Goal: Information Seeking & Learning: Learn about a topic

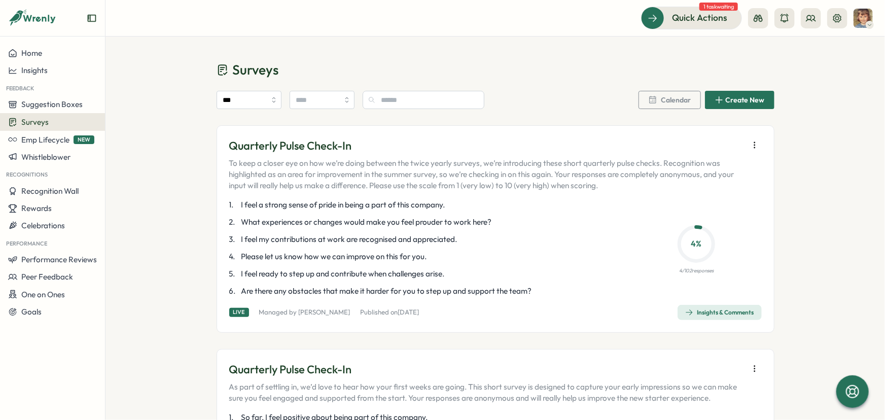
click at [708, 310] on div "Insights & Comments" at bounding box center [719, 312] width 69 height 8
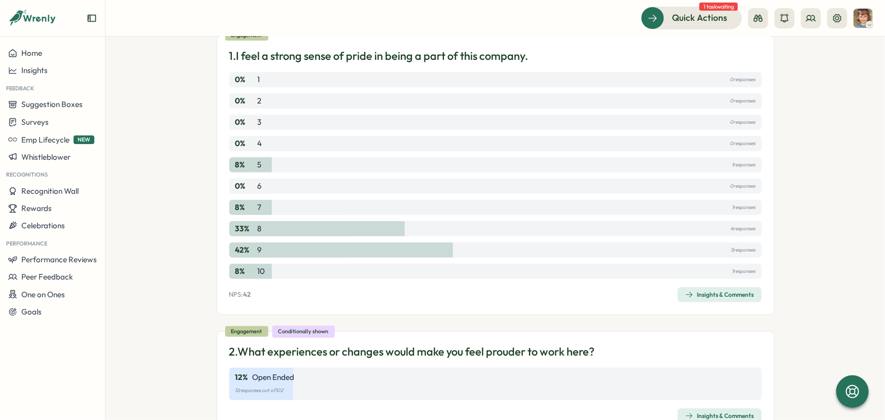
scroll to position [138, 0]
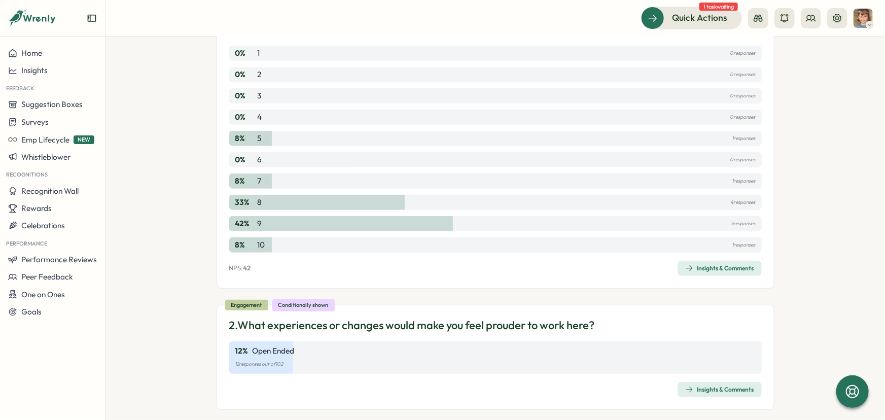
click at [707, 265] on div "Insights & Comments" at bounding box center [719, 268] width 69 height 8
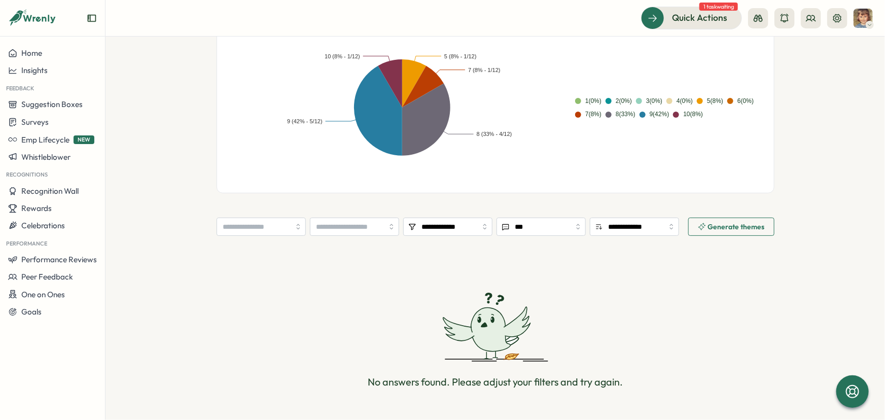
scroll to position [282, 0]
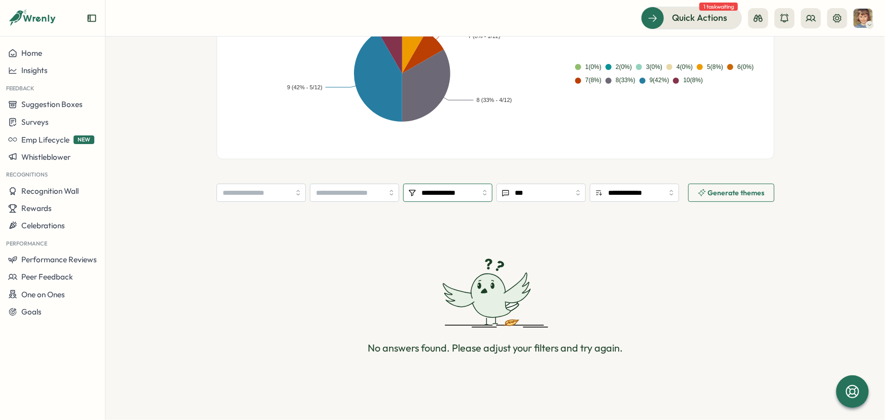
click at [477, 198] on input "**********" at bounding box center [447, 193] width 89 height 18
click at [439, 196] on input "**********" at bounding box center [447, 193] width 89 height 18
type input "***"
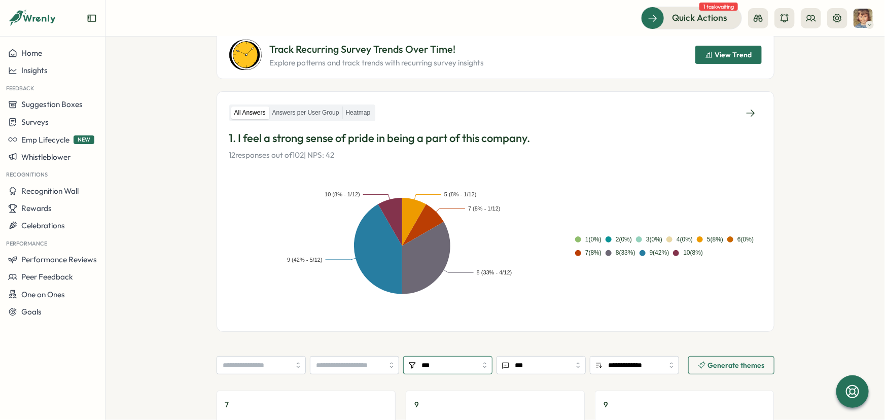
scroll to position [109, 0]
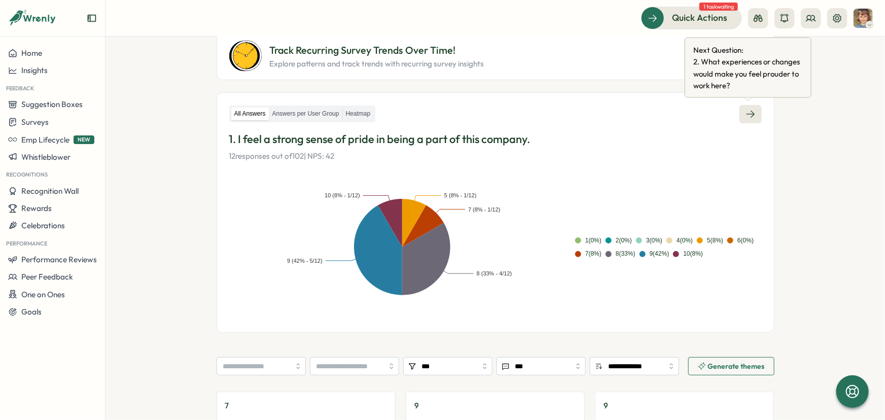
click at [746, 111] on icon at bounding box center [750, 114] width 10 height 10
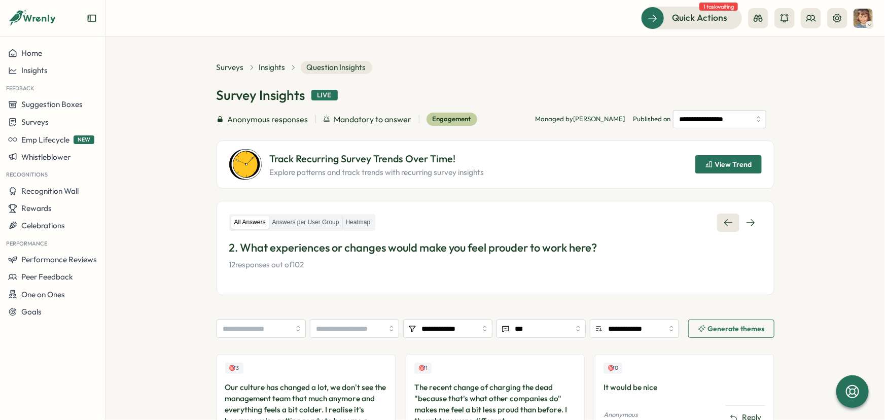
click at [718, 222] on link at bounding box center [728, 222] width 22 height 18
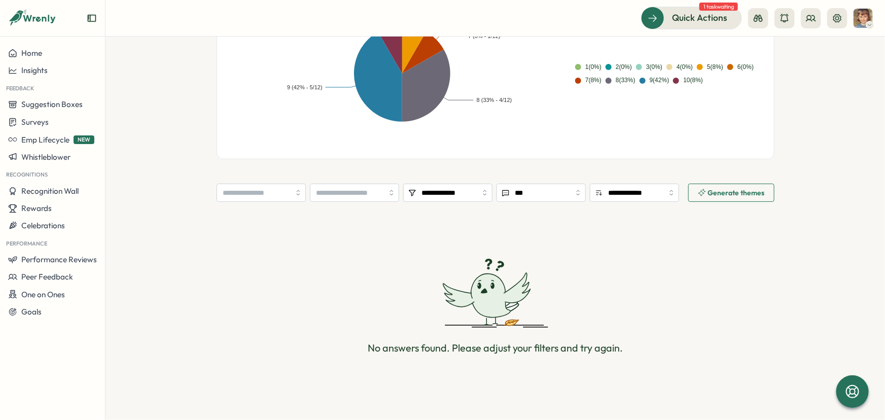
scroll to position [97, 0]
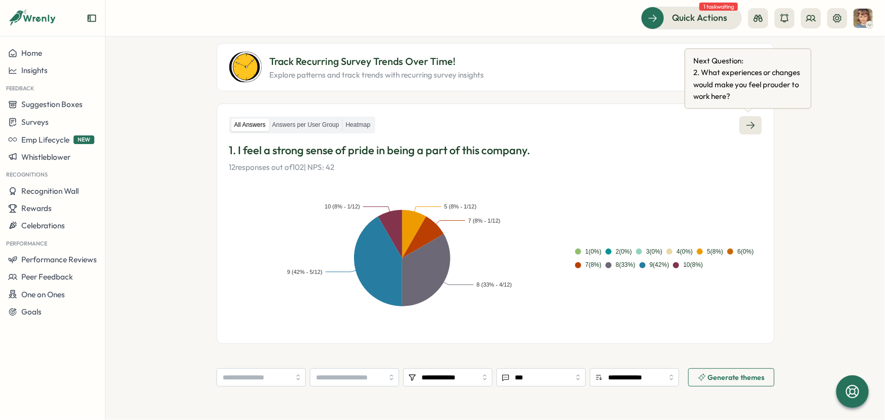
click at [745, 123] on icon at bounding box center [750, 125] width 10 height 10
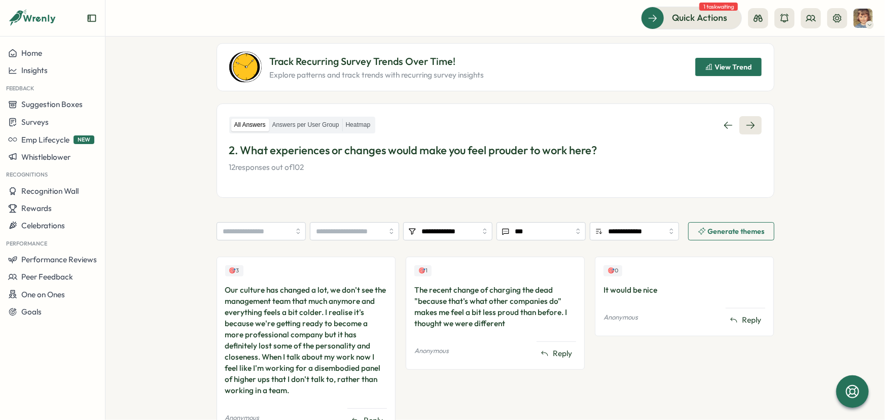
click at [745, 123] on icon at bounding box center [750, 125] width 10 height 10
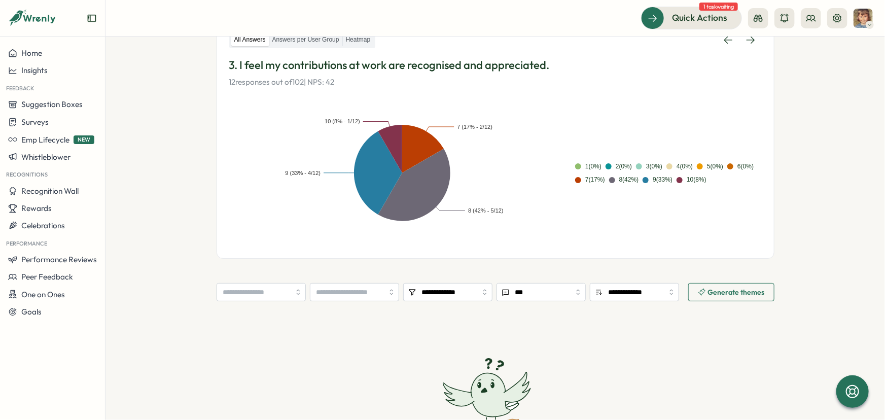
scroll to position [184, 0]
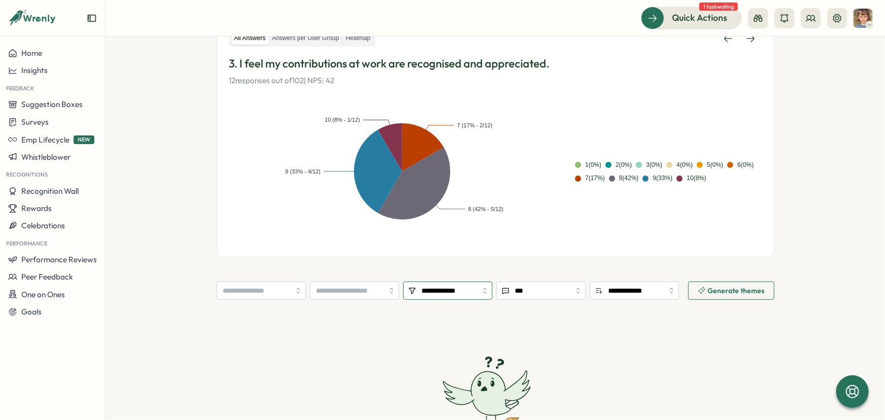
click at [439, 290] on input "**********" at bounding box center [447, 290] width 89 height 18
type input "***"
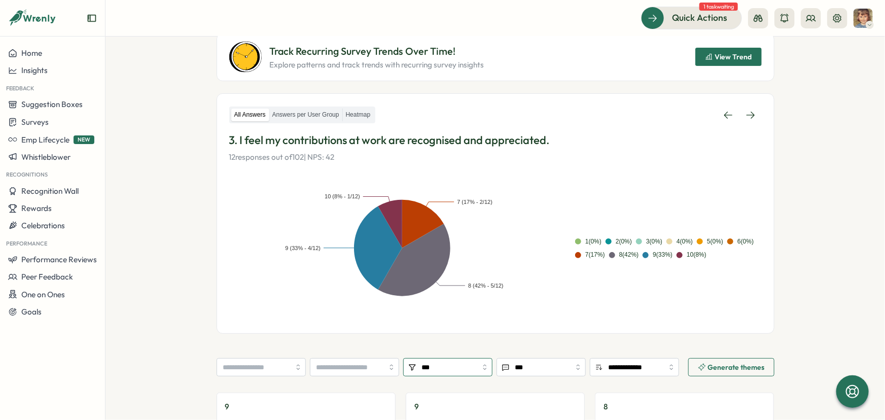
scroll to position [62, 0]
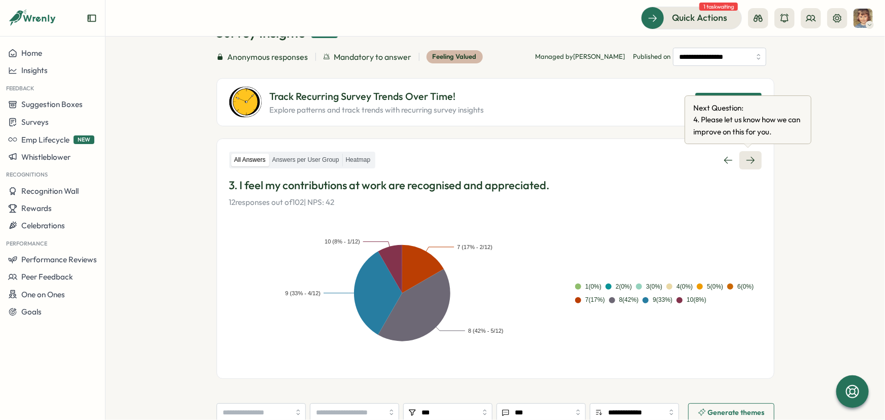
click at [750, 162] on icon at bounding box center [750, 160] width 10 height 10
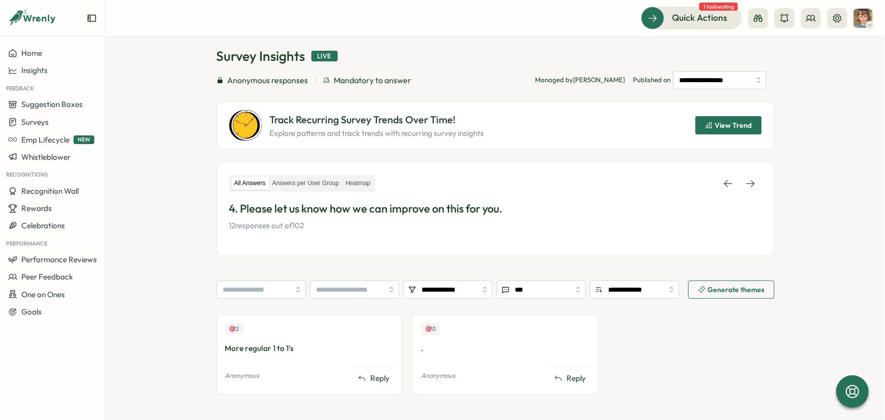
scroll to position [90, 0]
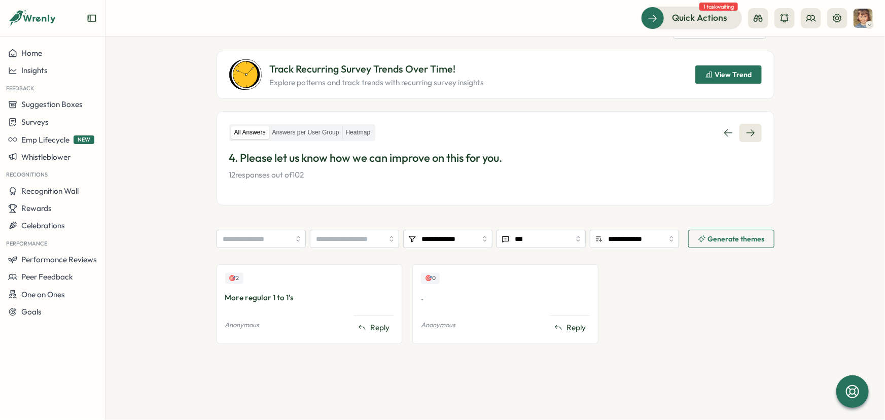
click at [748, 132] on icon at bounding box center [750, 132] width 8 height 7
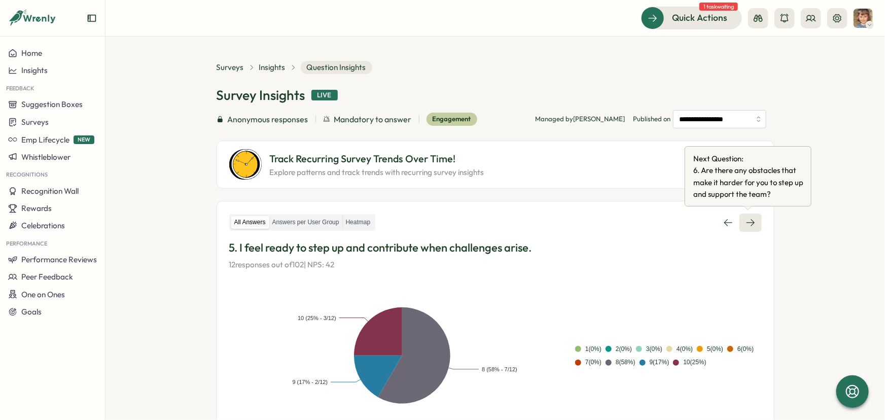
click at [745, 224] on icon at bounding box center [750, 223] width 10 height 10
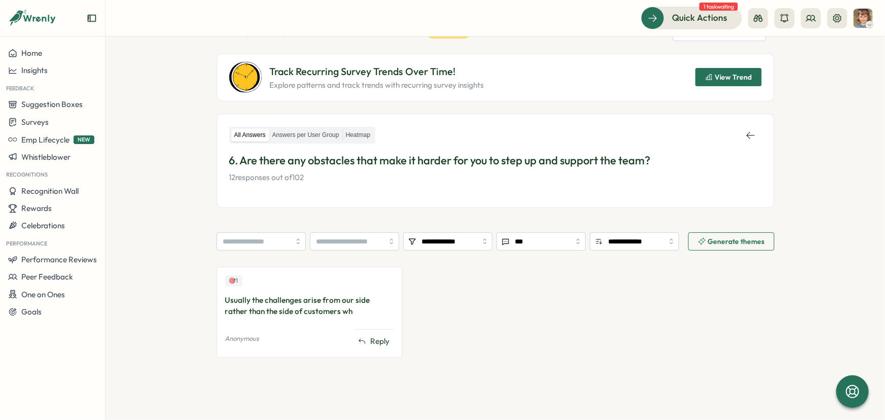
scroll to position [90, 0]
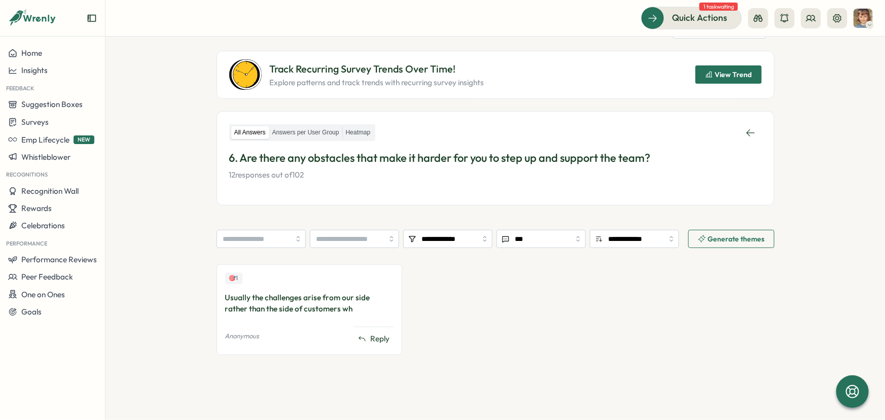
click at [722, 7] on span "1 task waiting" at bounding box center [718, 7] width 39 height 8
click at [695, 20] on span "Quick Actions" at bounding box center [685, 17] width 55 height 13
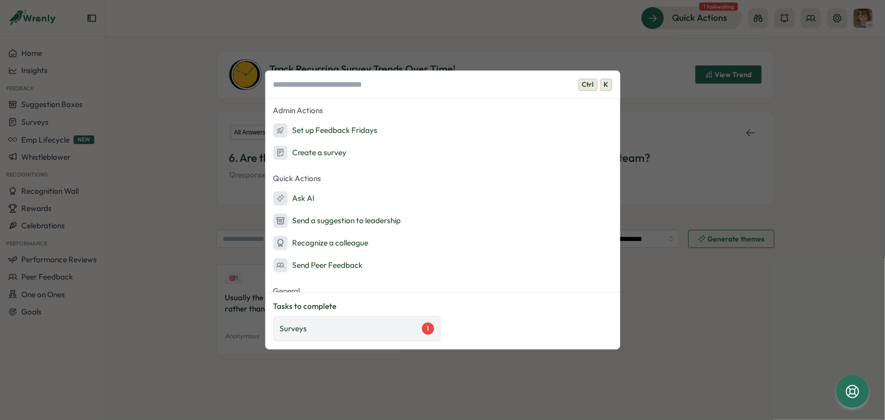
click at [387, 333] on div "Surveys 1" at bounding box center [357, 328] width 154 height 12
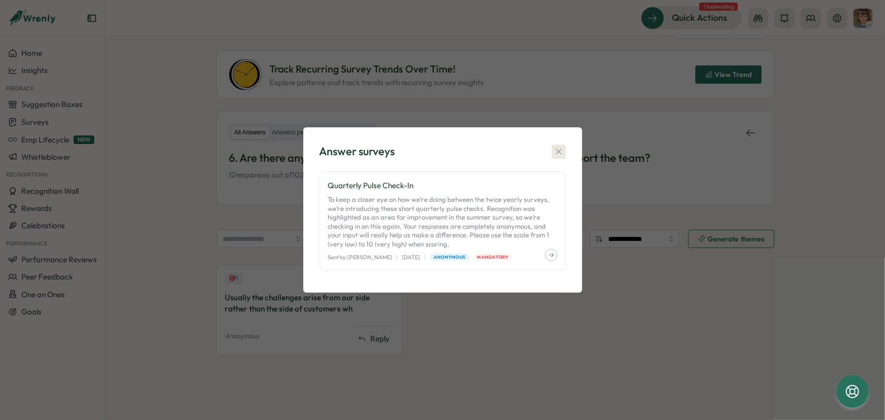
click at [558, 150] on icon "button" at bounding box center [559, 152] width 10 height 10
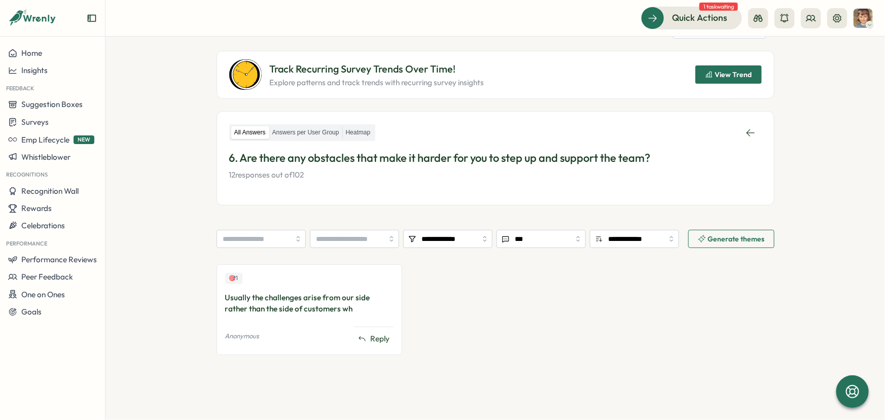
scroll to position [0, 0]
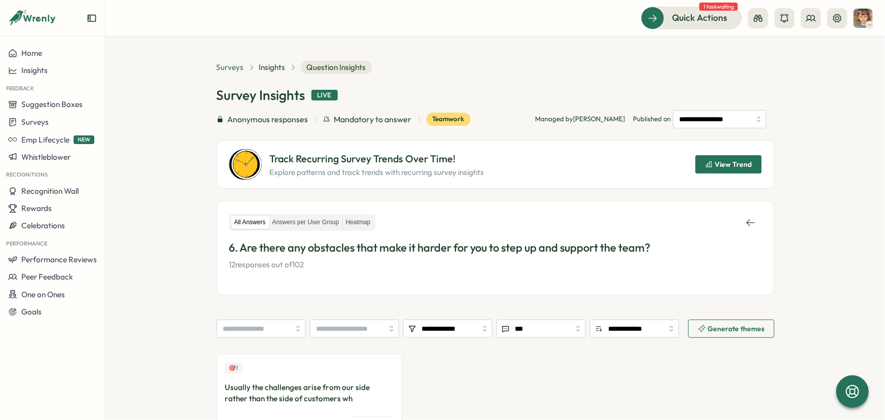
click at [220, 69] on span "Surveys" at bounding box center [229, 67] width 27 height 11
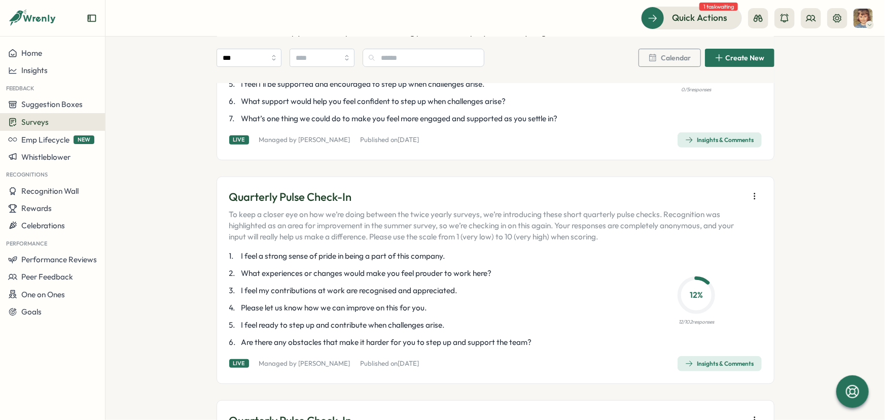
scroll to position [230, 0]
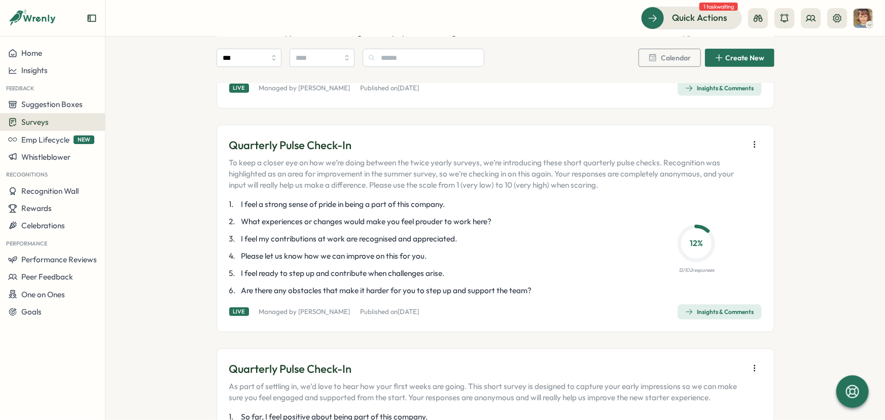
click at [725, 316] on div "Insights & Comments" at bounding box center [719, 312] width 69 height 8
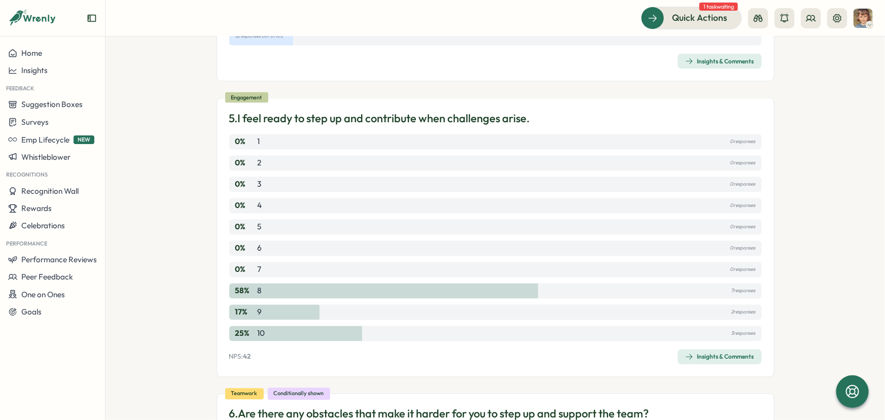
scroll to position [984, 0]
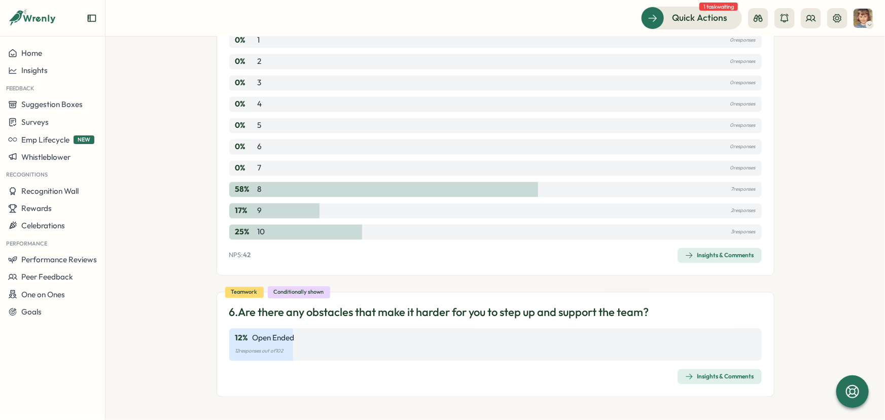
click at [702, 380] on span "Insights & Comments" at bounding box center [719, 377] width 69 height 14
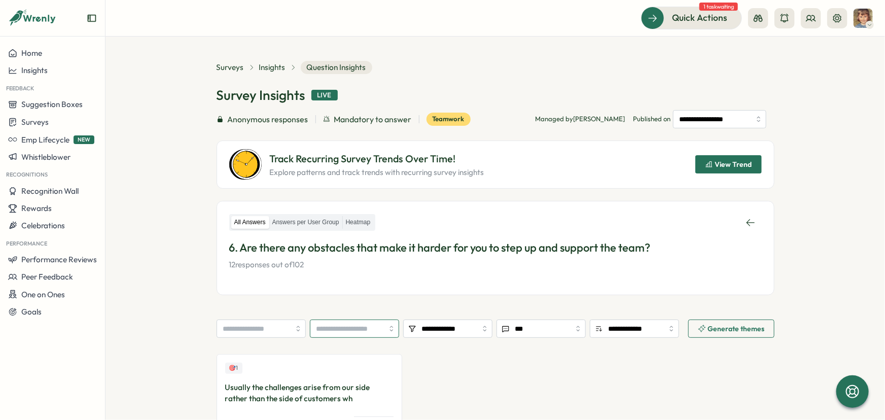
click at [386, 327] on input "search" at bounding box center [354, 328] width 89 height 18
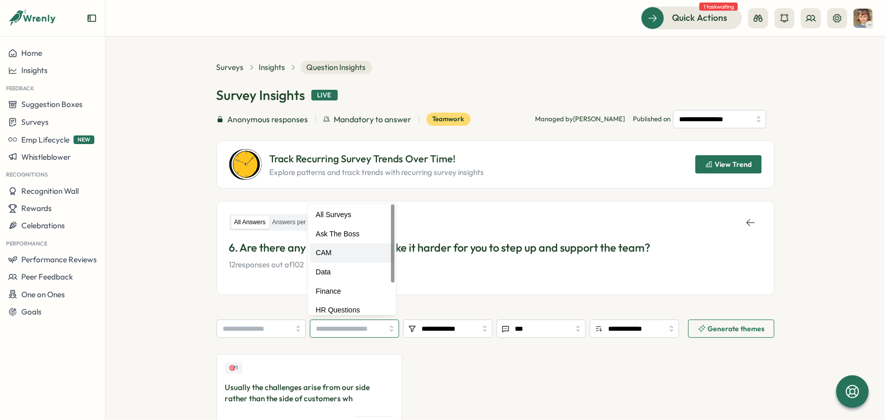
type input "***"
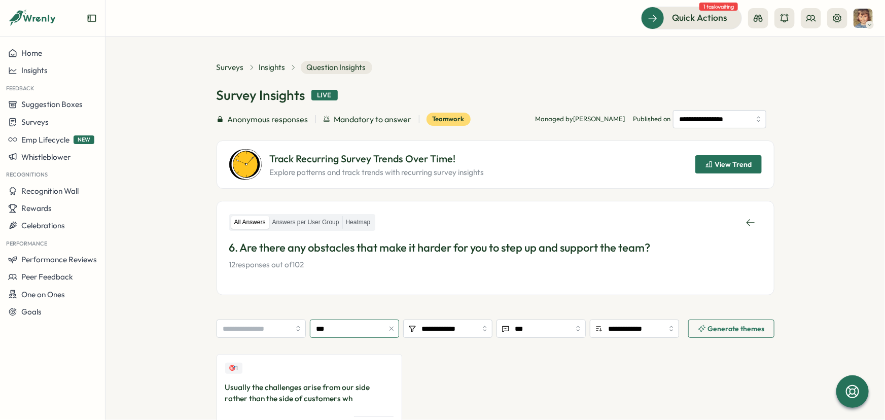
scroll to position [90, 0]
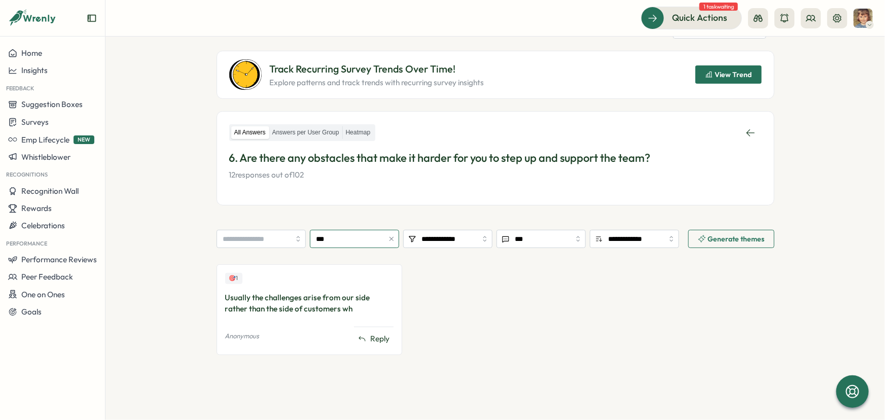
click at [390, 239] on icon "button" at bounding box center [391, 238] width 7 height 7
click at [381, 236] on input "search" at bounding box center [354, 239] width 89 height 18
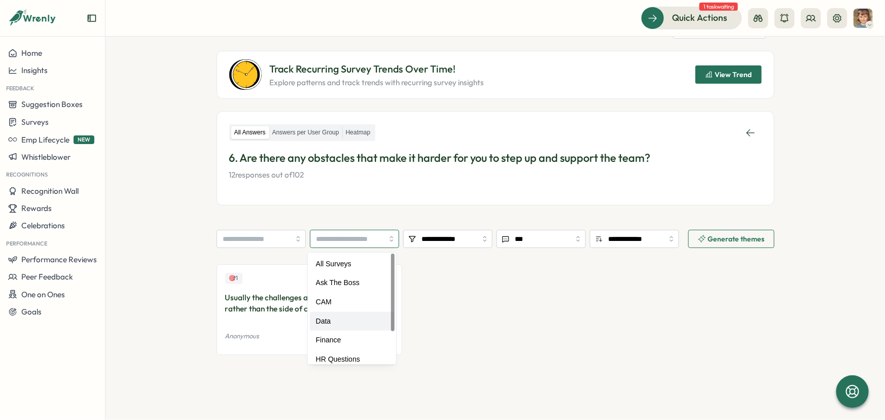
type input "****"
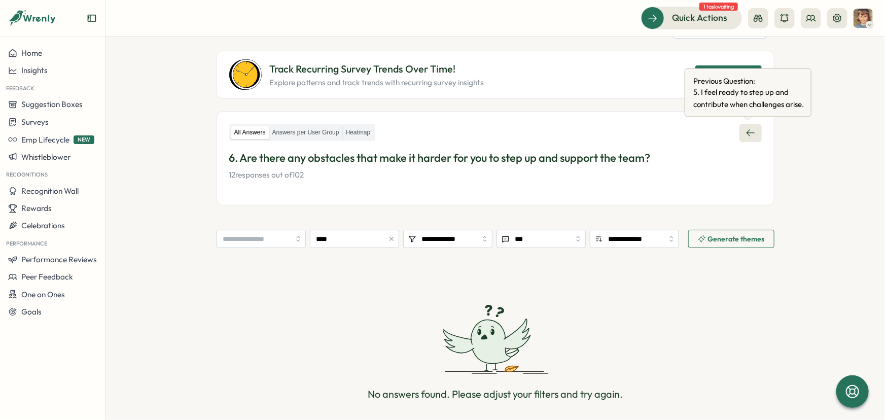
click at [748, 133] on icon at bounding box center [750, 133] width 10 height 10
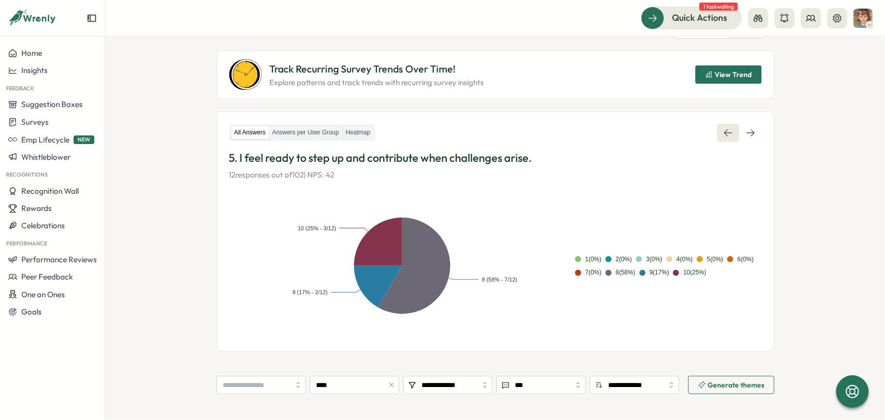
click at [748, 133] on icon at bounding box center [750, 133] width 10 height 10
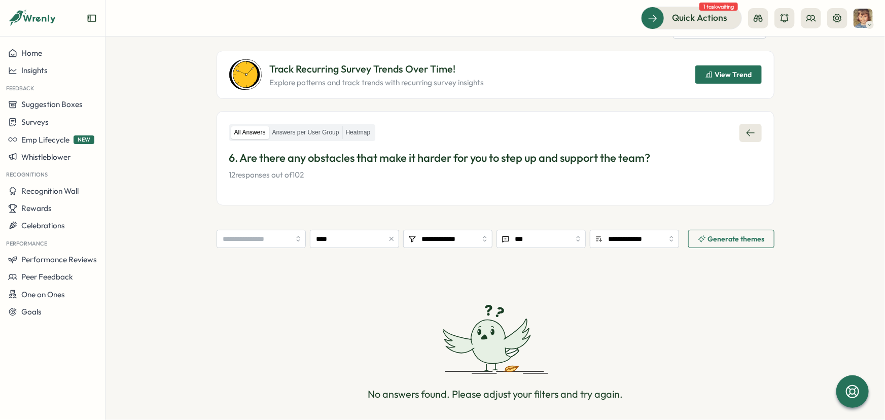
click at [748, 133] on icon at bounding box center [750, 133] width 10 height 10
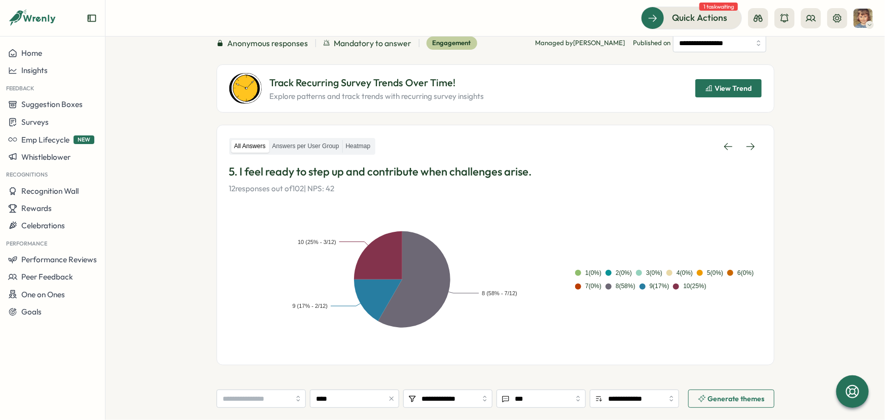
scroll to position [51, 0]
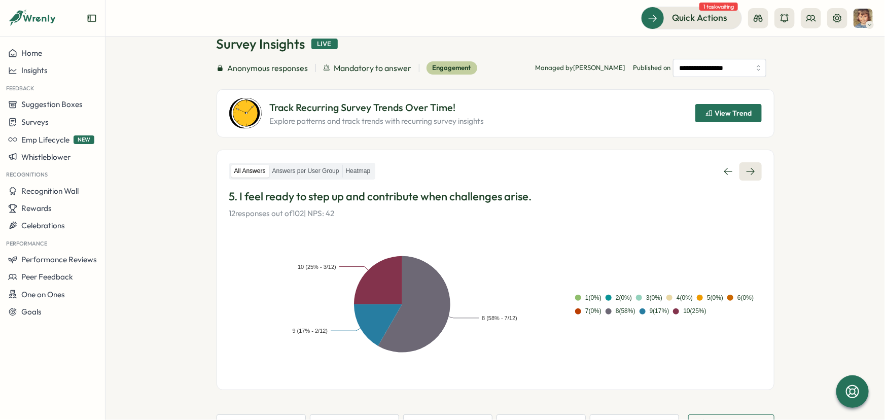
click at [746, 174] on icon at bounding box center [750, 171] width 10 height 10
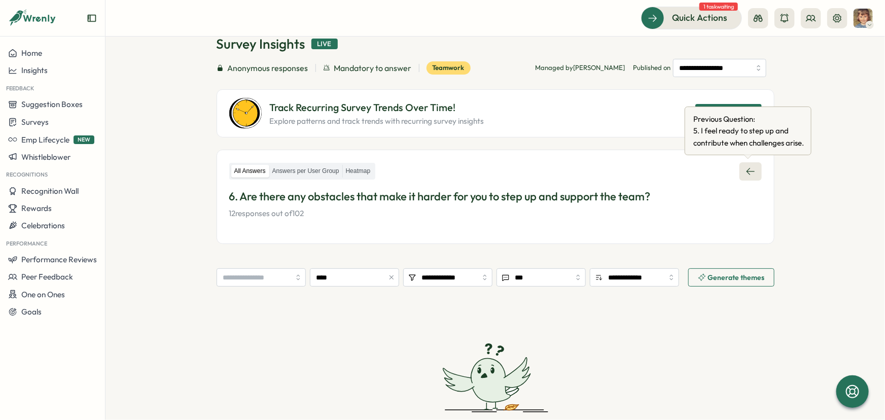
click at [745, 169] on icon at bounding box center [750, 171] width 10 height 10
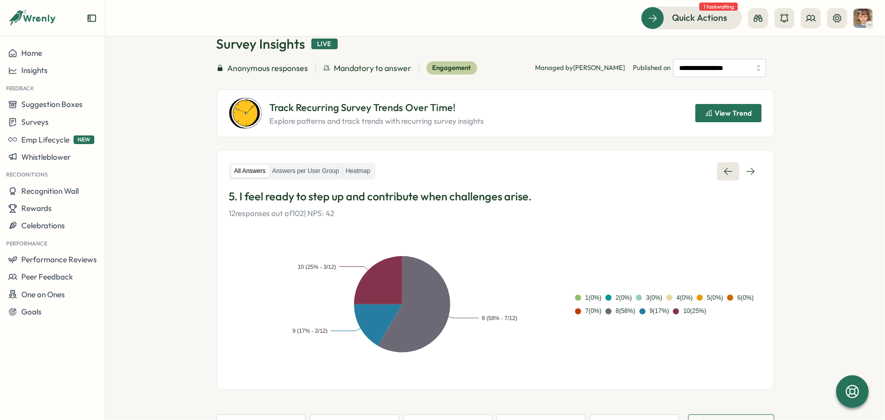
click at [745, 169] on icon at bounding box center [750, 171] width 10 height 10
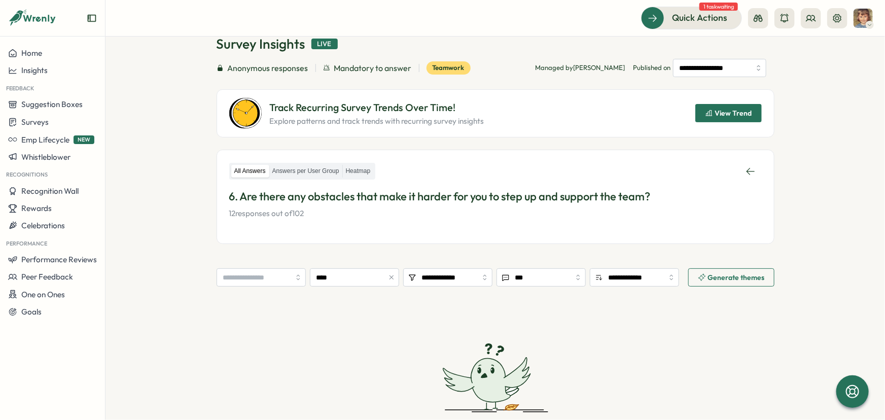
click at [390, 278] on icon "button" at bounding box center [391, 277] width 4 height 4
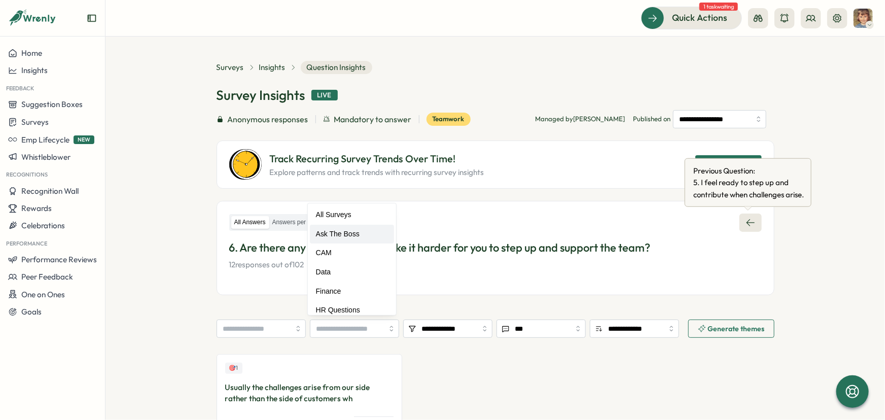
click at [746, 219] on icon at bounding box center [750, 222] width 8 height 7
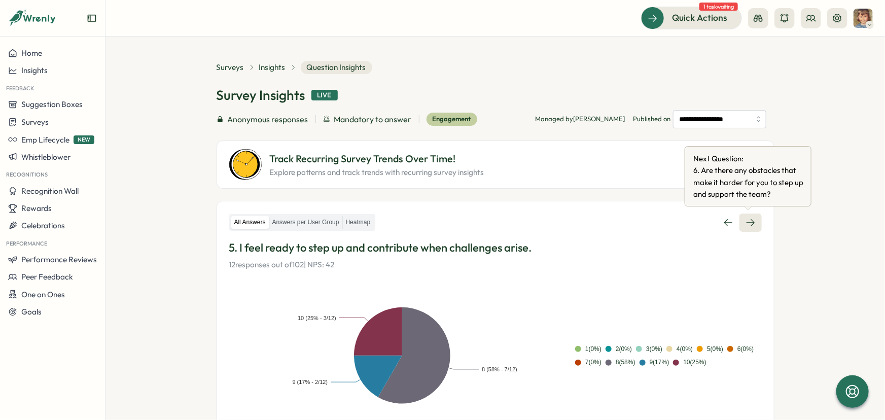
click at [745, 219] on icon at bounding box center [750, 223] width 10 height 10
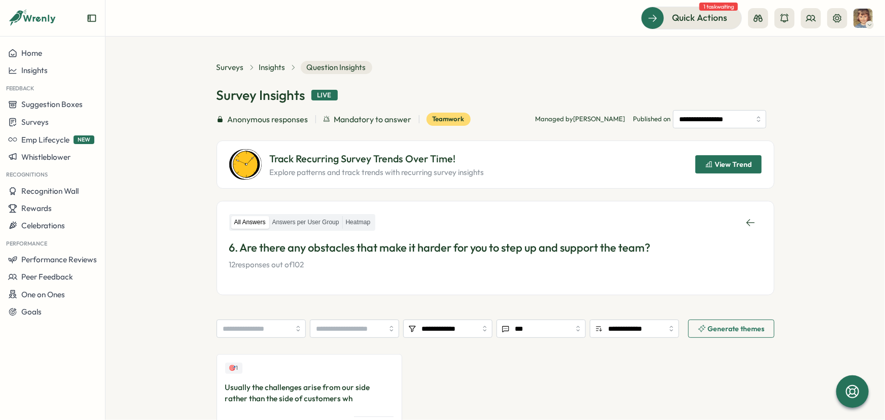
click at [745, 219] on icon at bounding box center [750, 223] width 10 height 10
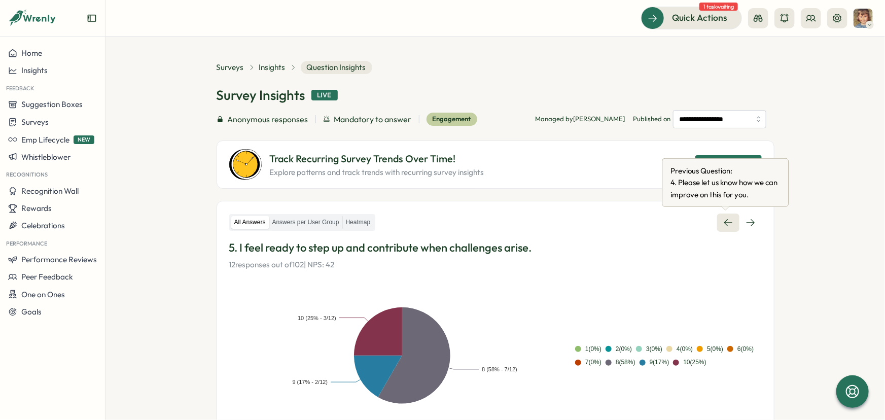
click at [723, 224] on icon at bounding box center [728, 223] width 10 height 10
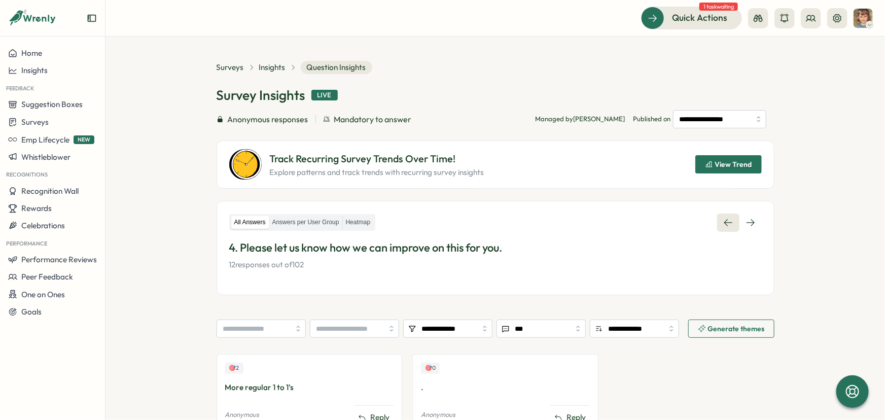
click at [723, 224] on icon at bounding box center [728, 223] width 10 height 10
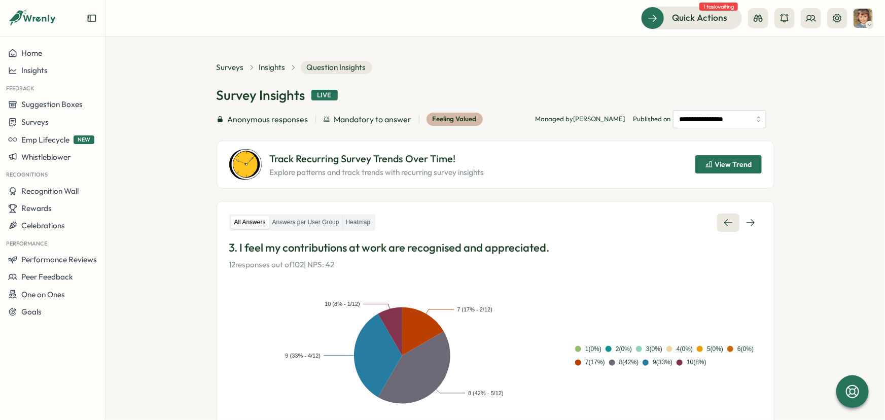
click at [723, 224] on icon at bounding box center [728, 223] width 10 height 10
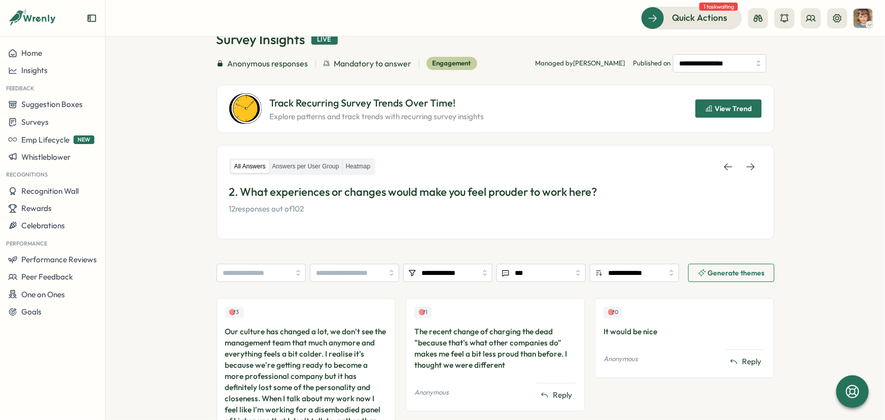
scroll to position [136, 0]
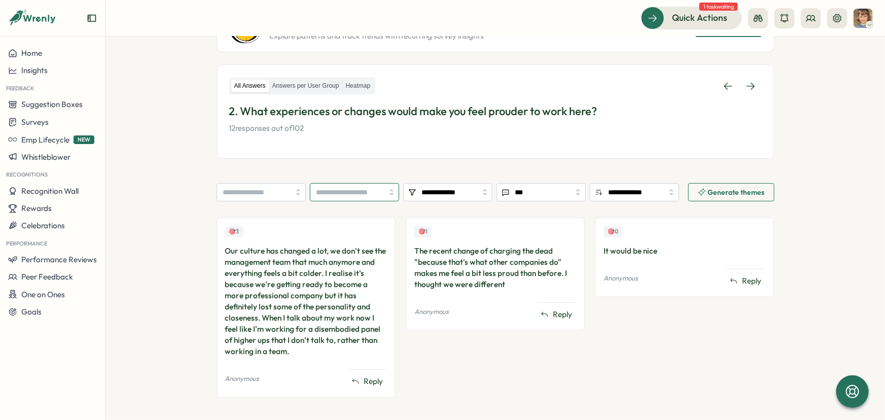
click at [390, 196] on input "search" at bounding box center [354, 192] width 89 height 18
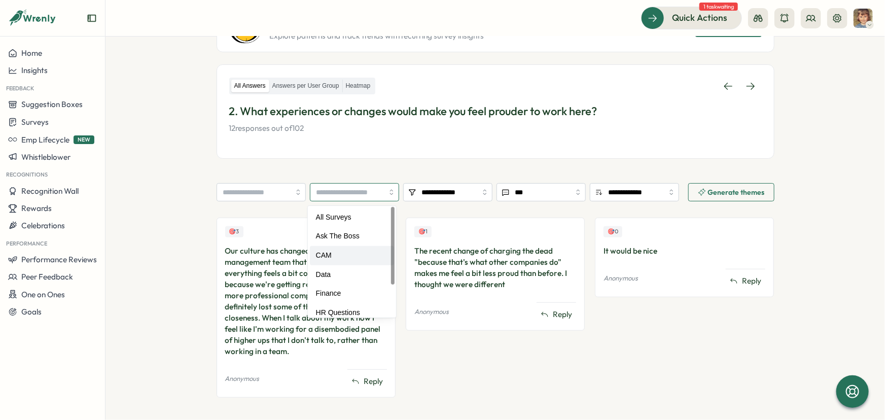
type input "***"
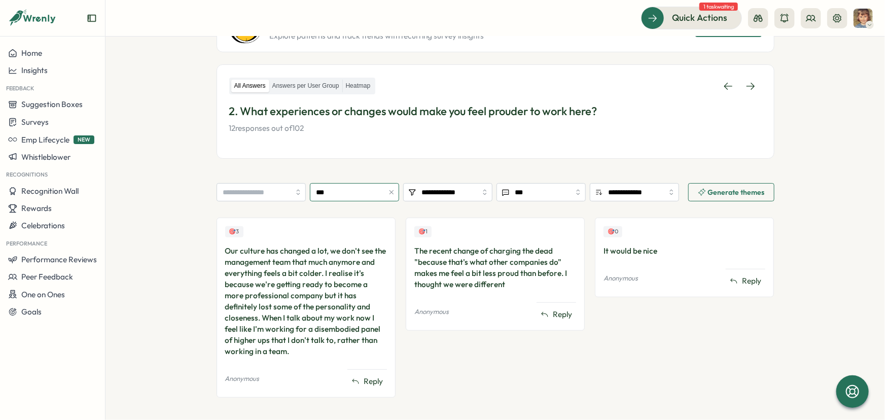
click at [390, 194] on icon "button" at bounding box center [391, 192] width 7 height 7
click at [370, 192] on input "search" at bounding box center [354, 192] width 89 height 18
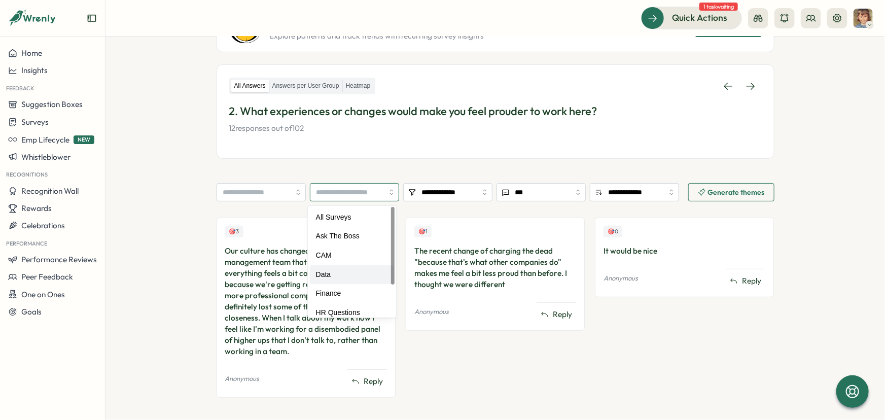
type input "****"
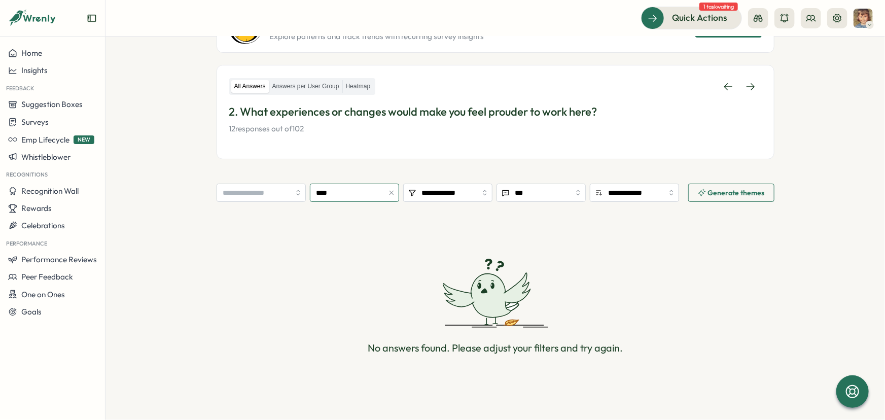
click at [389, 196] on button "button" at bounding box center [391, 192] width 11 height 11
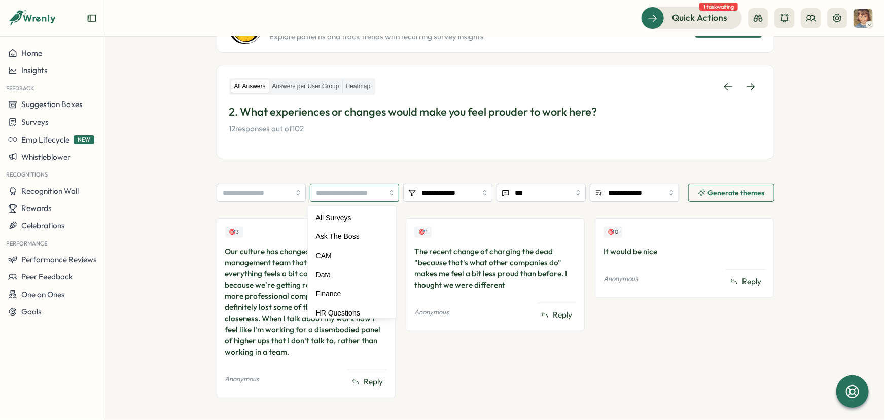
click at [387, 193] on input "search" at bounding box center [354, 193] width 89 height 18
type input "*******"
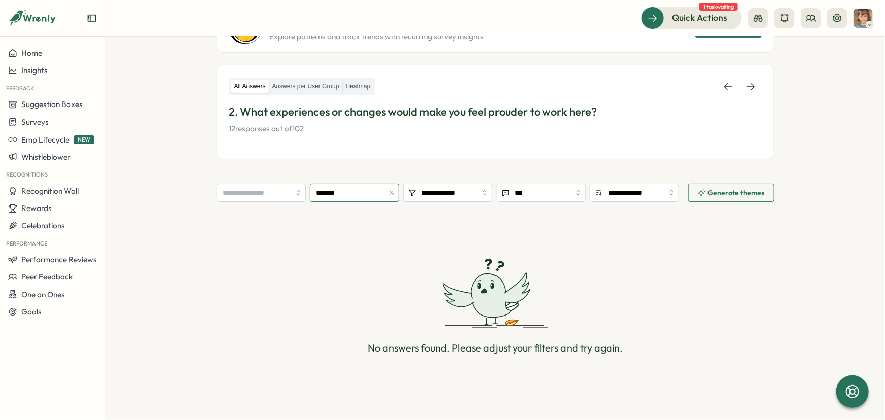
click at [391, 196] on button "button" at bounding box center [391, 192] width 11 height 11
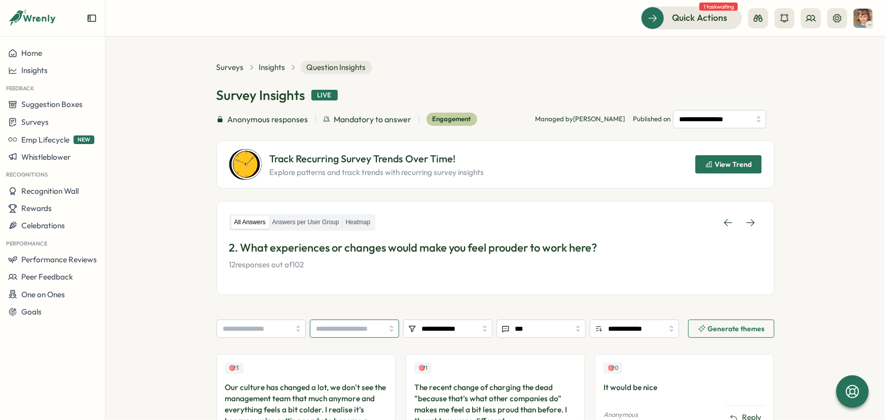
scroll to position [0, 0]
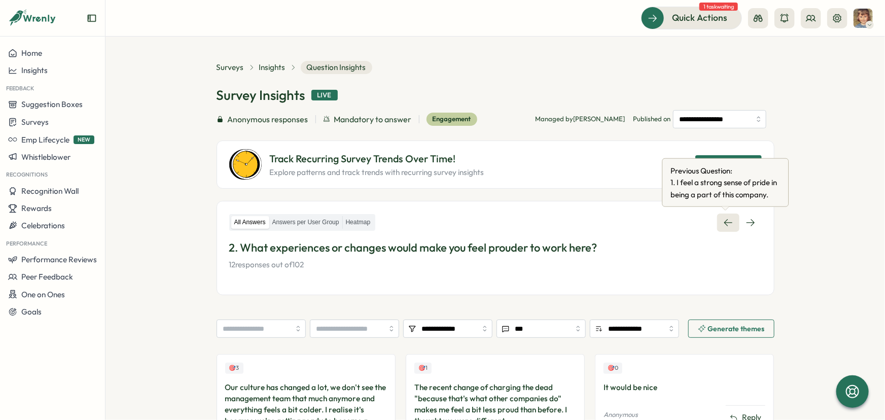
click at [728, 223] on icon at bounding box center [728, 223] width 10 height 10
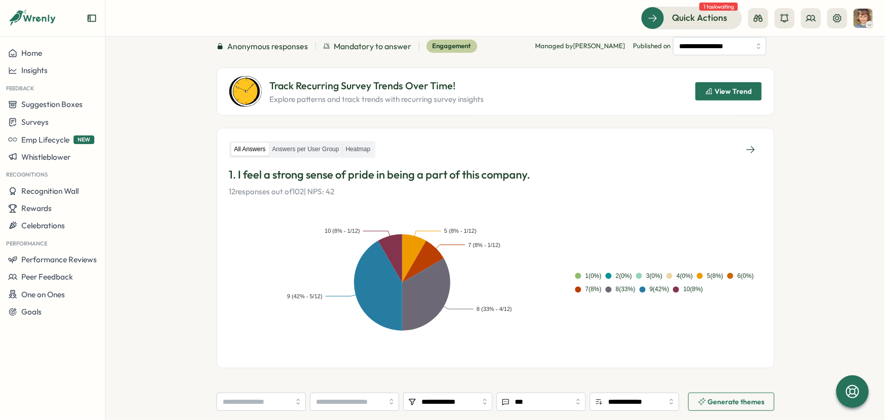
scroll to position [51, 0]
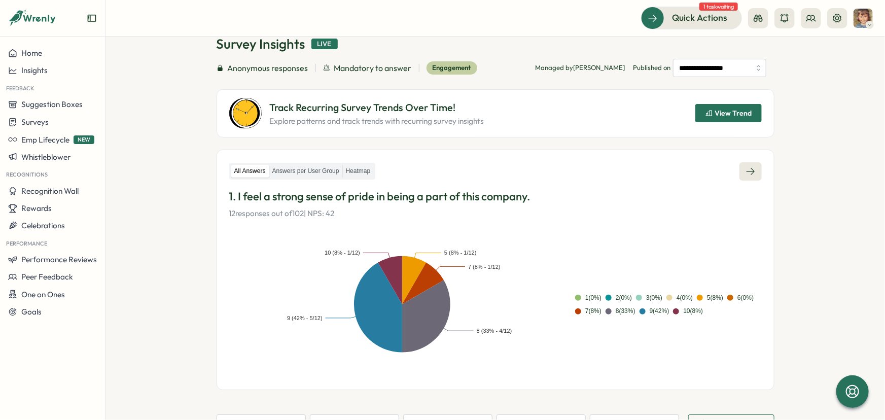
click at [748, 168] on icon at bounding box center [750, 171] width 10 height 10
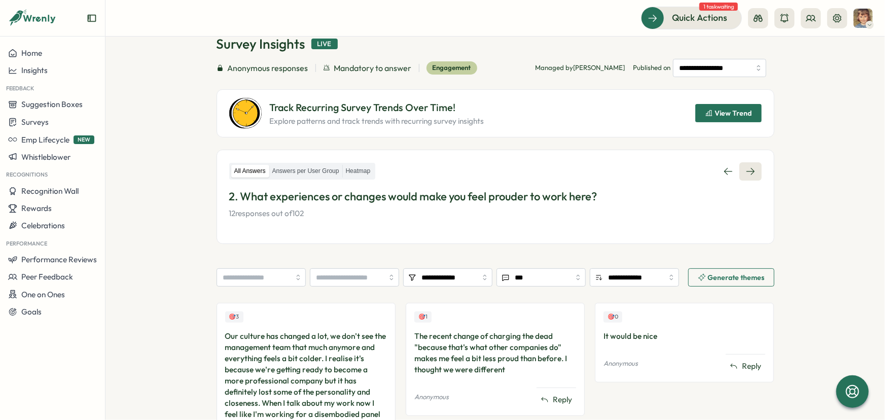
click at [748, 168] on icon at bounding box center [750, 171] width 10 height 10
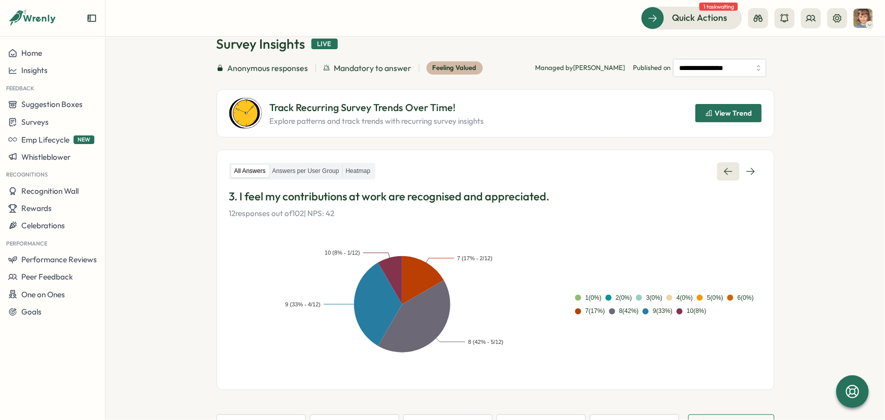
click at [723, 171] on icon at bounding box center [728, 171] width 10 height 10
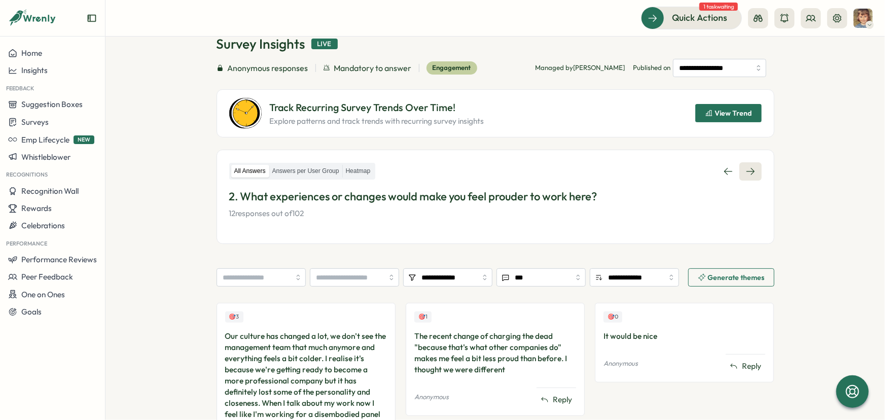
click at [749, 169] on icon at bounding box center [750, 171] width 10 height 10
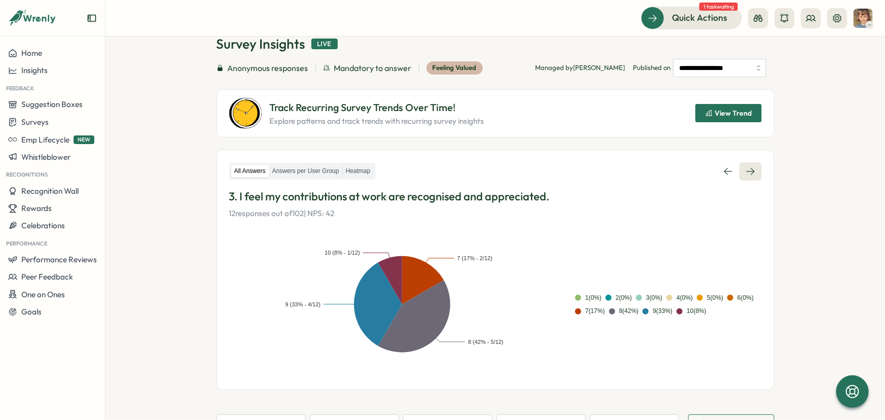
click at [749, 169] on icon at bounding box center [750, 171] width 10 height 10
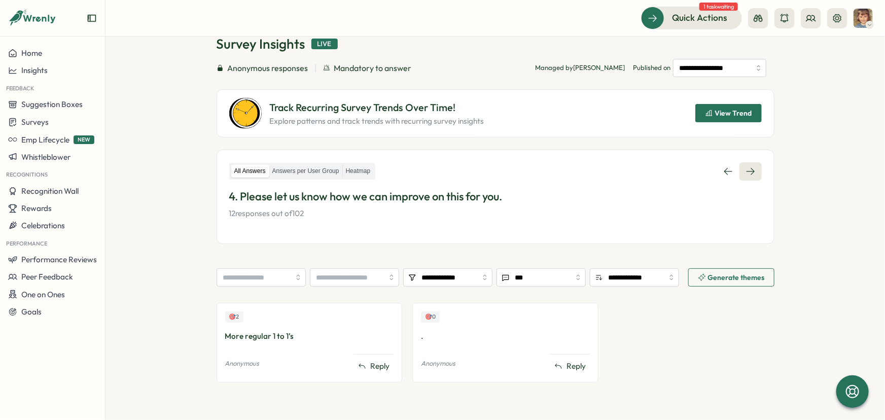
click at [750, 169] on icon at bounding box center [750, 171] width 8 height 7
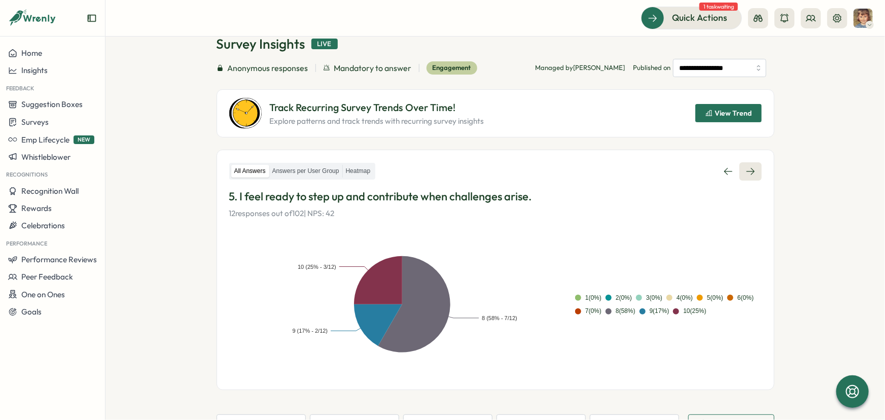
click at [750, 169] on icon at bounding box center [750, 171] width 8 height 7
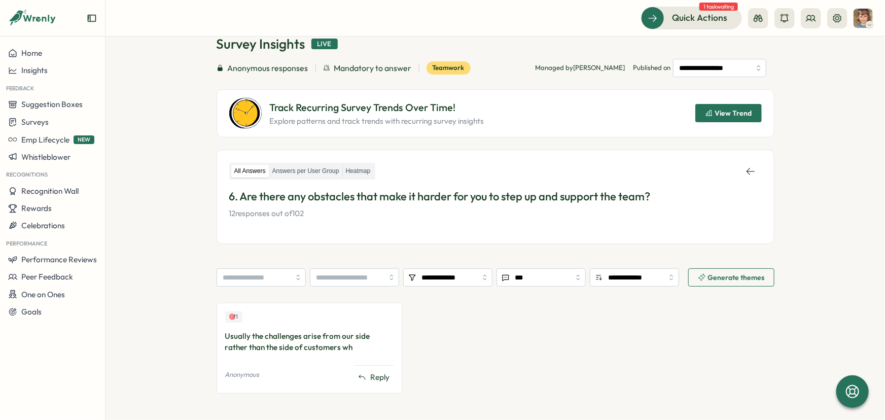
click at [750, 169] on icon at bounding box center [750, 171] width 10 height 10
